Goal: Task Accomplishment & Management: Use online tool/utility

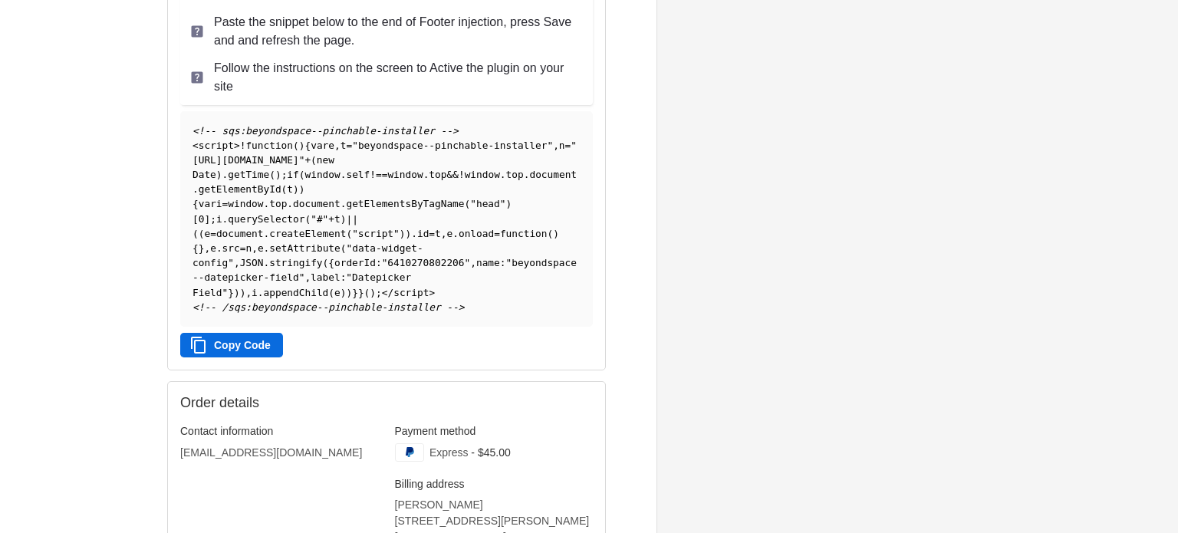
scroll to position [319, 0]
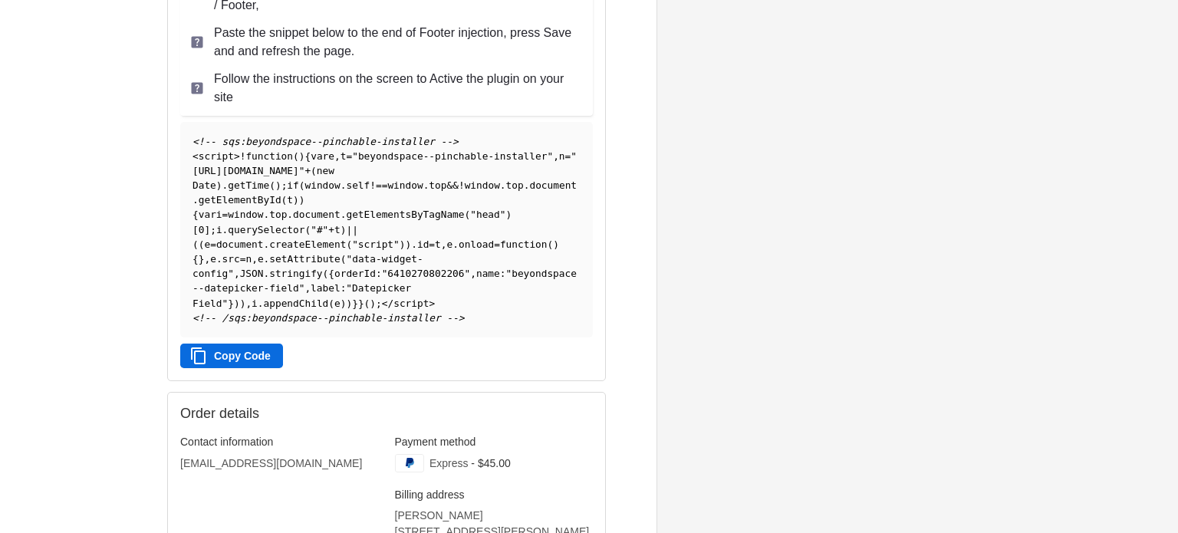
click at [238, 368] on button "Copy Code" at bounding box center [231, 355] width 103 height 25
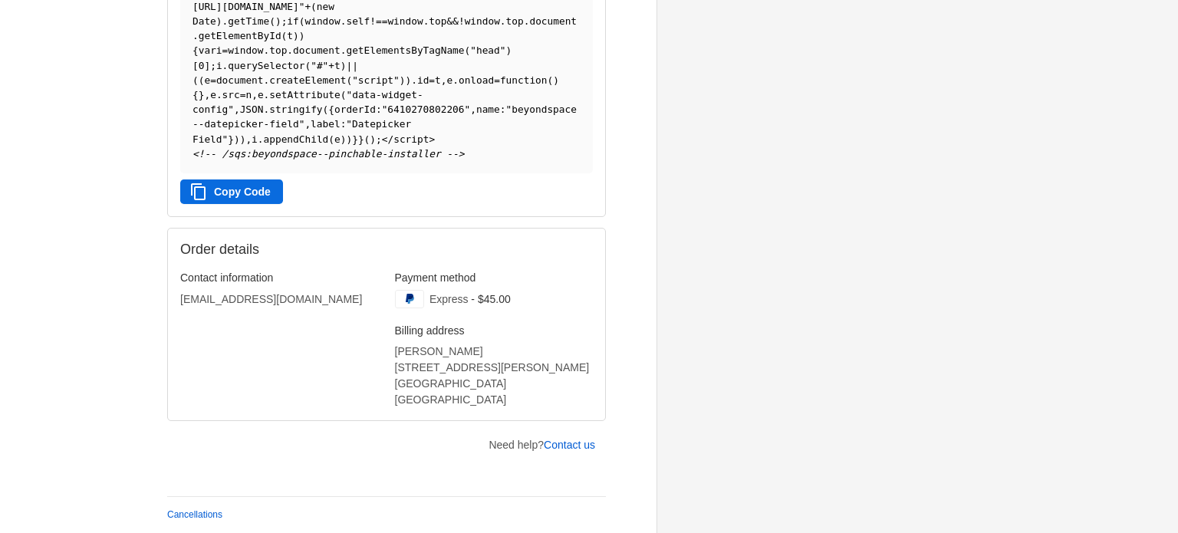
scroll to position [500, 0]
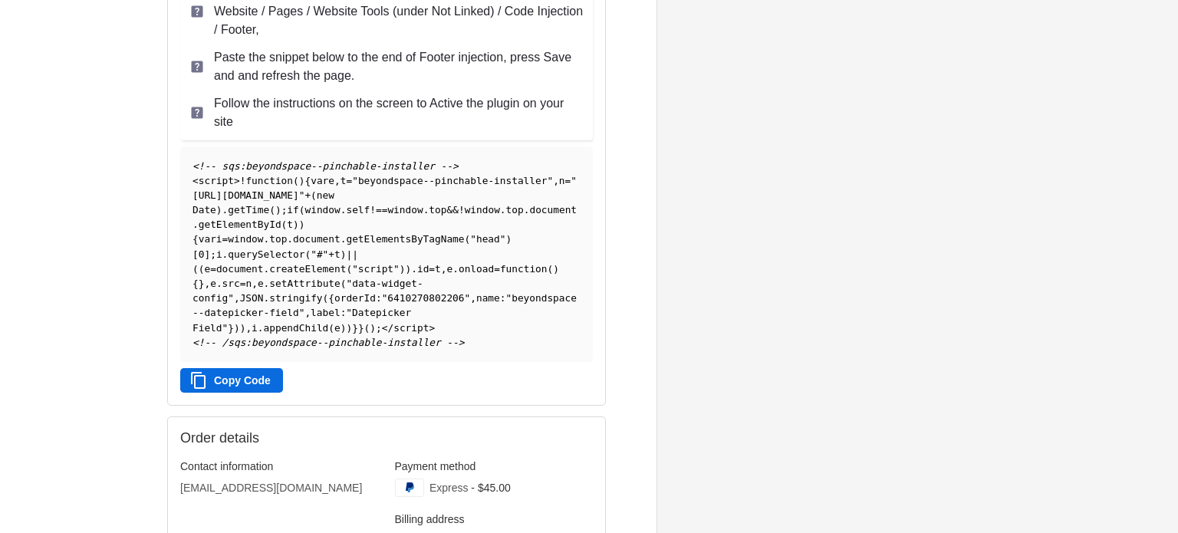
scroll to position [284, 0]
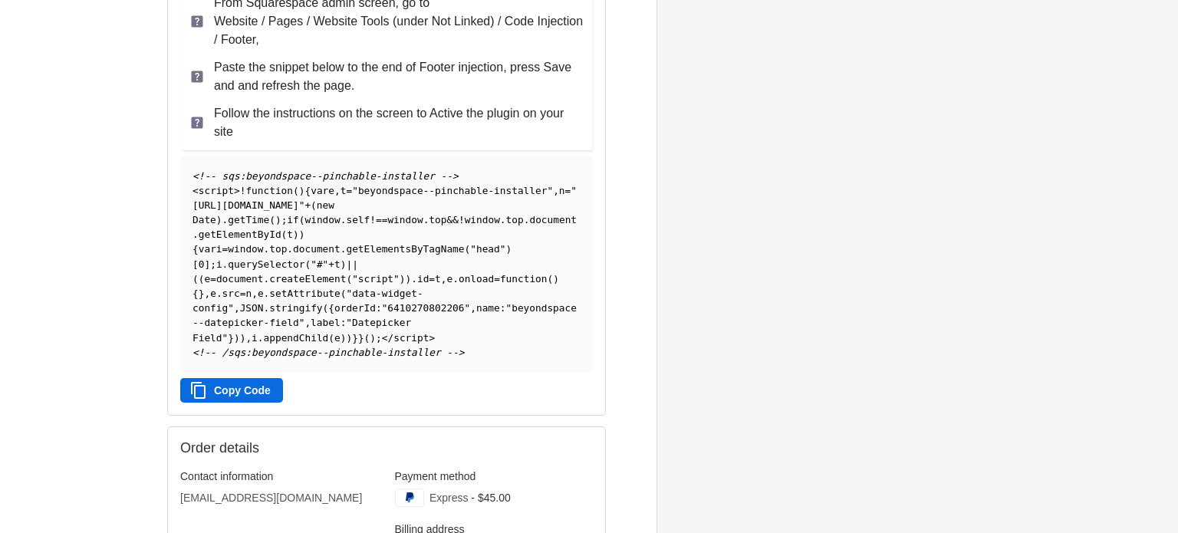
click at [226, 403] on button "Copy Code" at bounding box center [231, 390] width 103 height 25
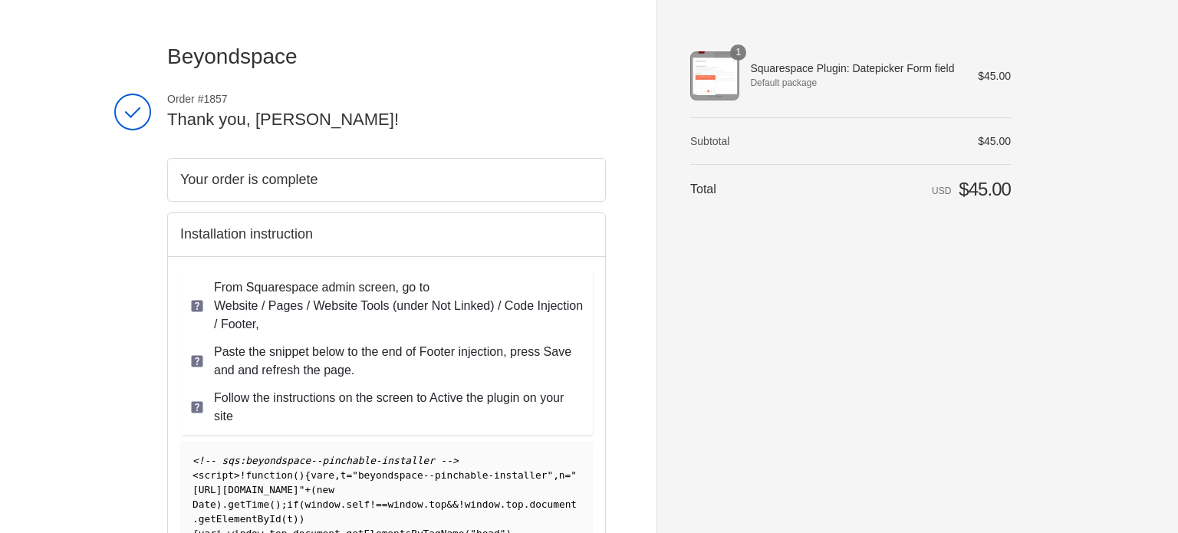
scroll to position [270, 0]
